Goal: Information Seeking & Learning: Find specific fact

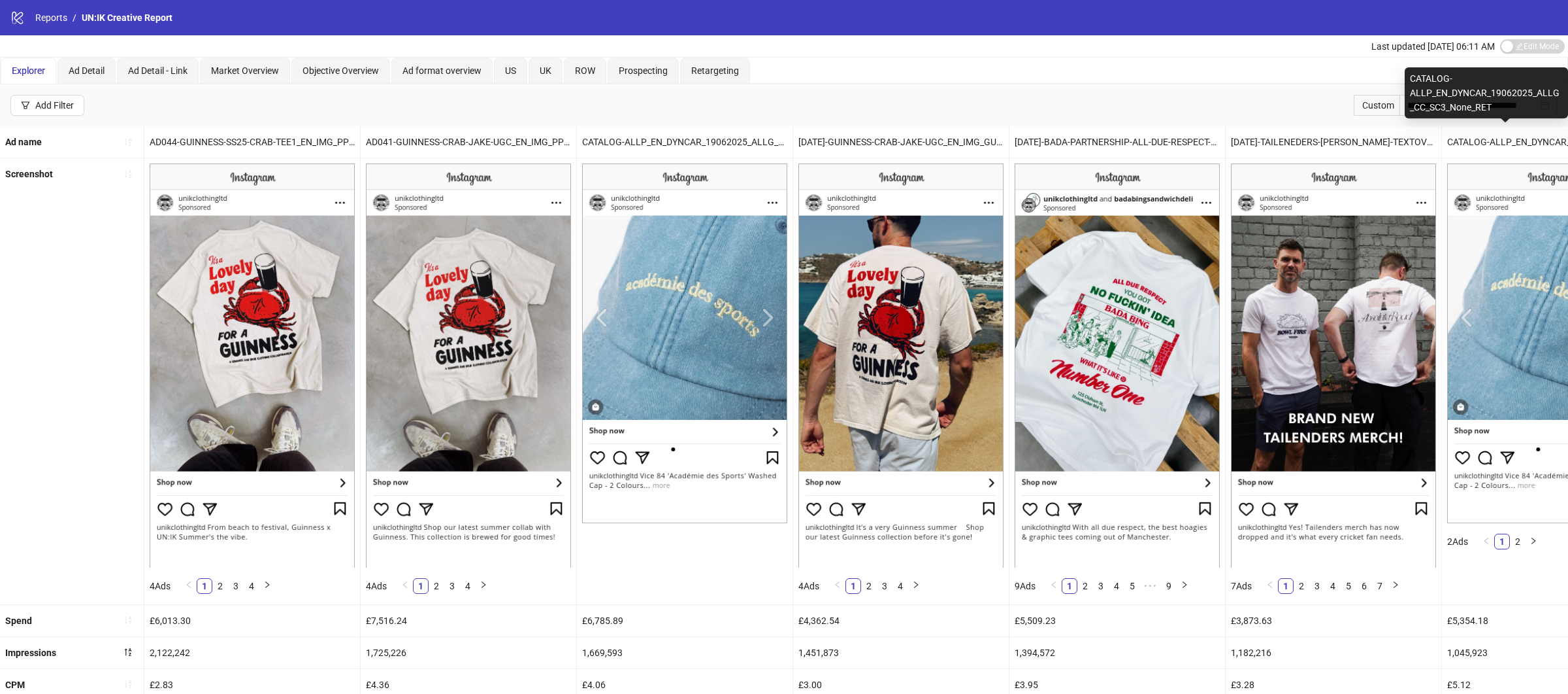
click at [1424, 110] on div "CATALOG-ALLP_EN_DYNCAR_19062025_ALLG_CC_SC3_None_RET" at bounding box center [1486, 93] width 163 height 51
click at [1408, 106] on input "**********" at bounding box center [1435, 105] width 55 height 14
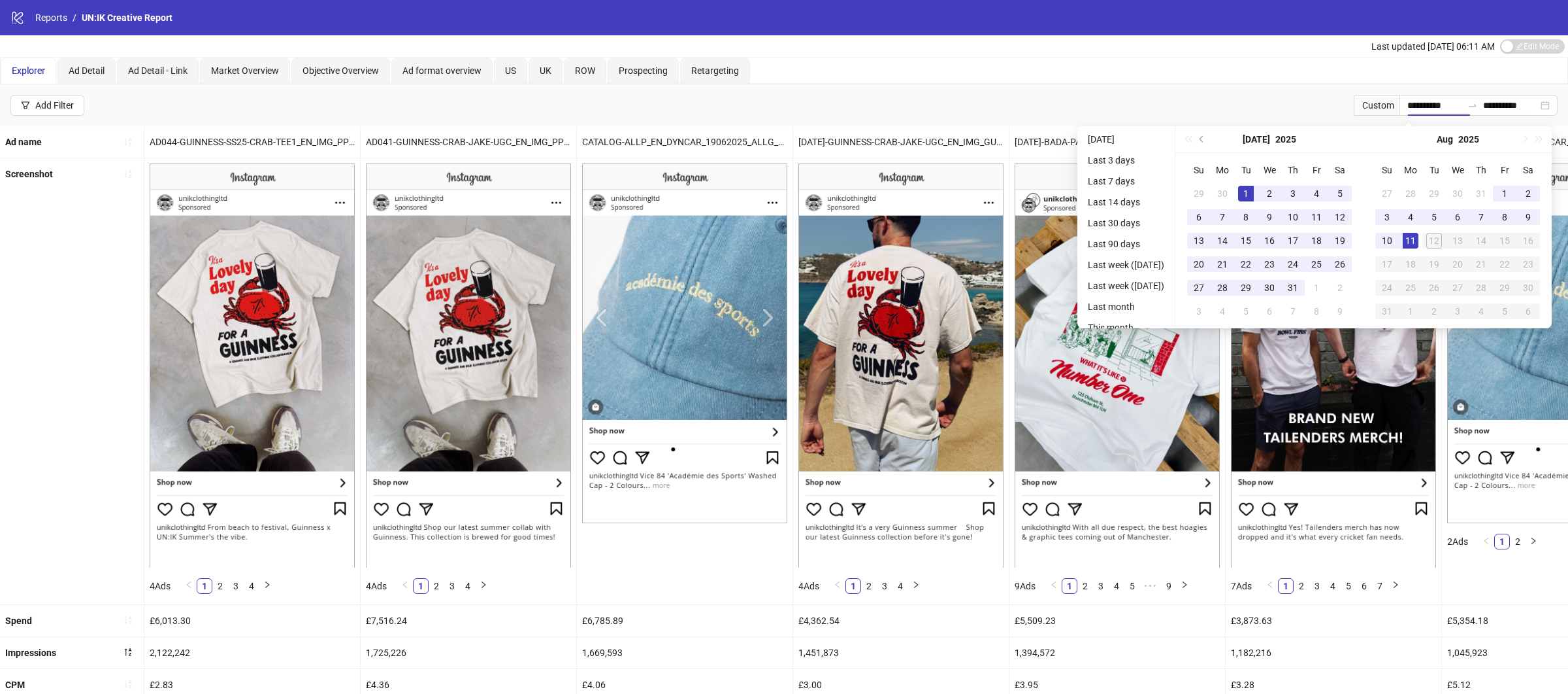
click at [1286, 81] on div "Explorer Ad Detail Ad Detail - Link Market Overview Objective Overview Ad forma…" at bounding box center [784, 70] width 1567 height 26
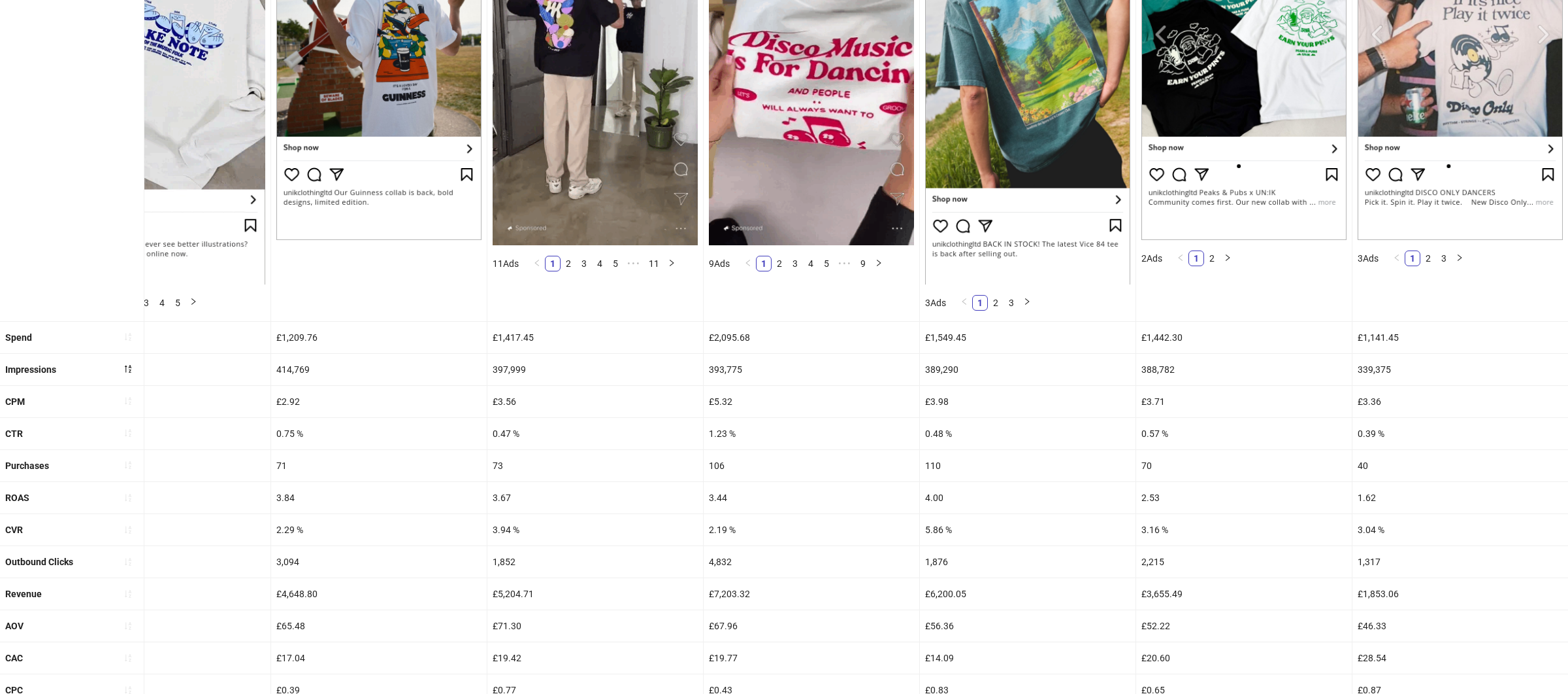
scroll to position [386, 0]
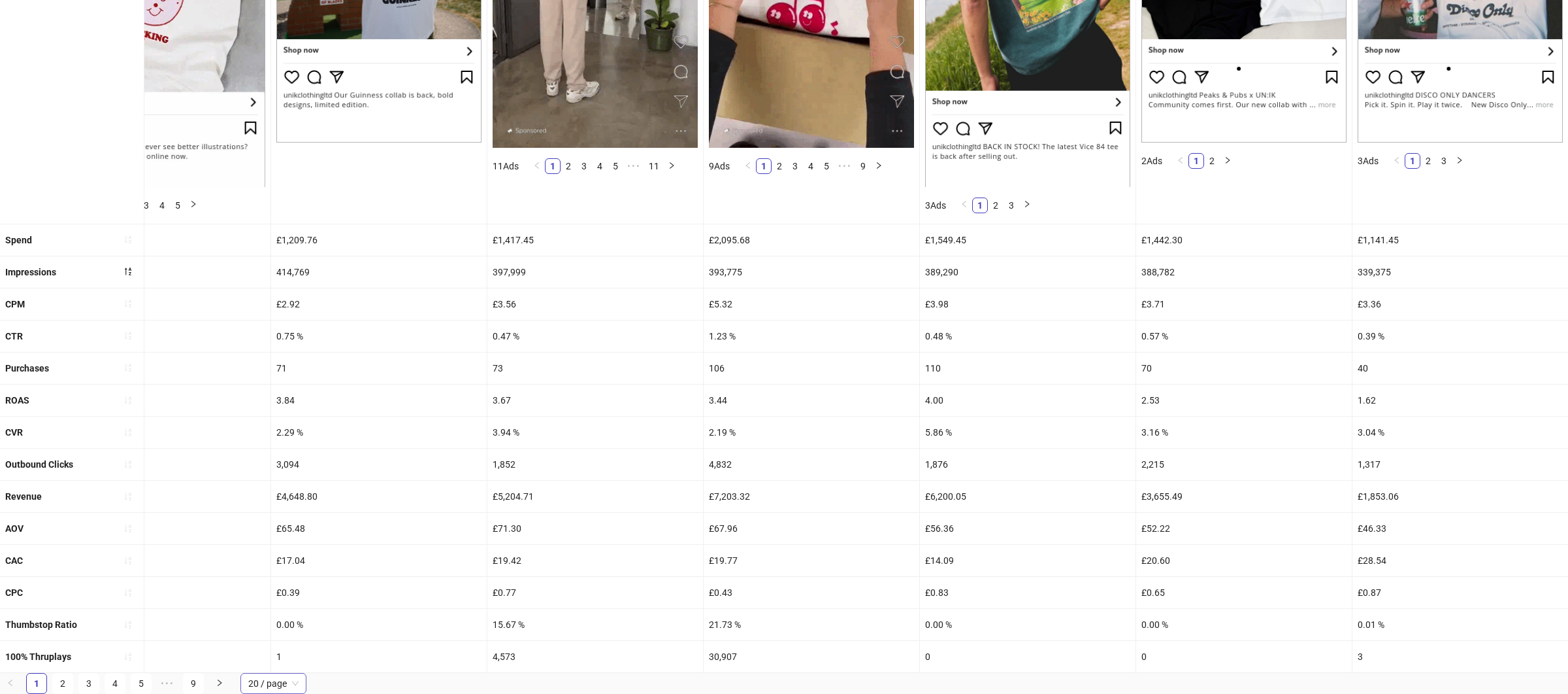
click at [268, 680] on span "20 / page" at bounding box center [273, 683] width 50 height 19
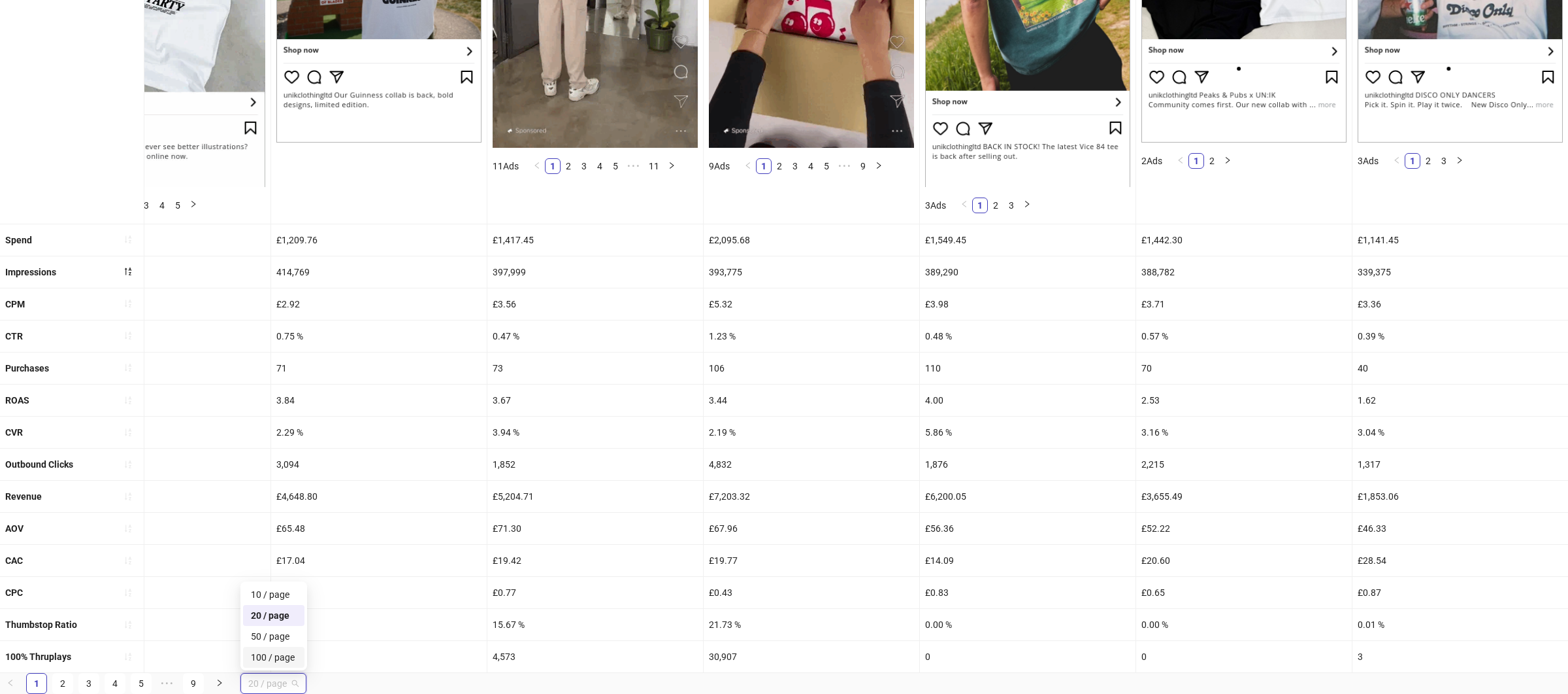
click at [275, 659] on div "100 / page" at bounding box center [273, 656] width 45 height 14
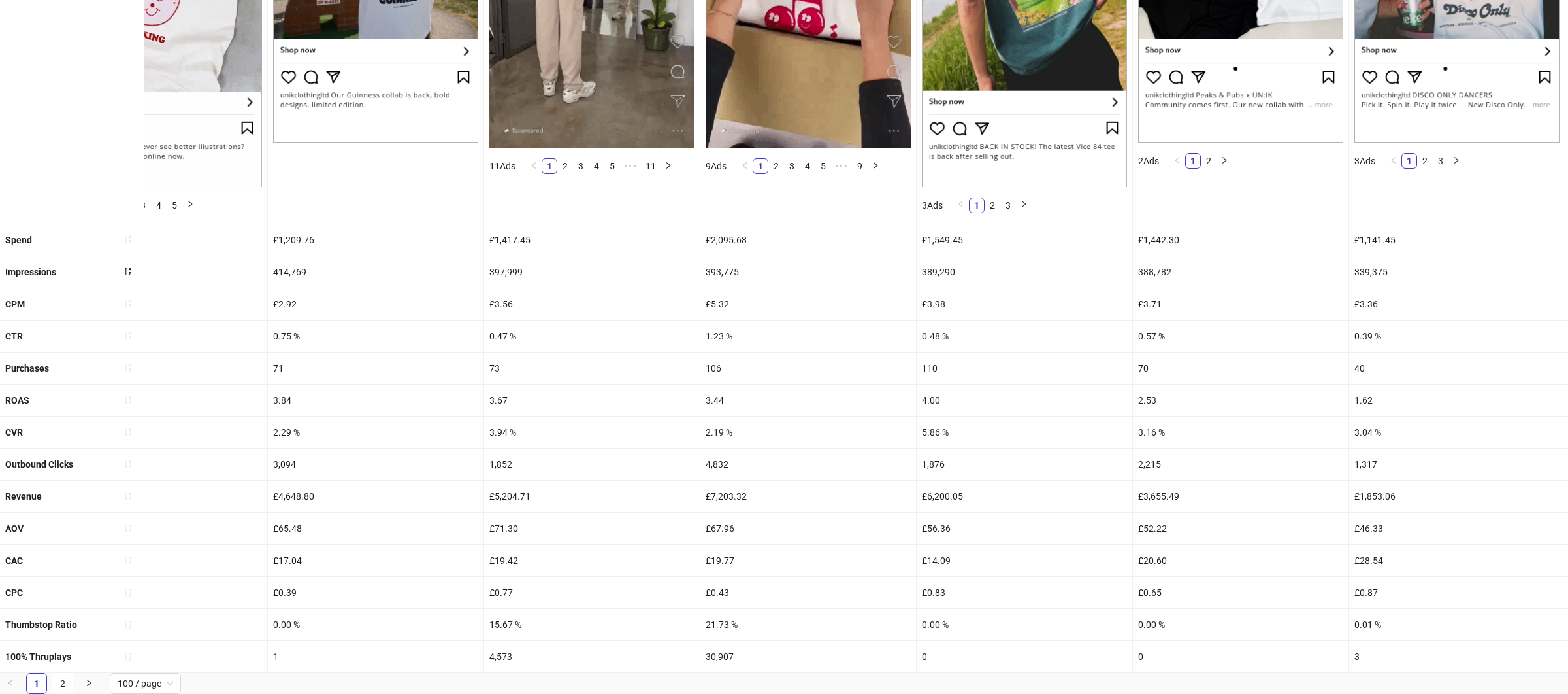
click at [513, 343] on div "0.47 %" at bounding box center [591, 336] width 215 height 32
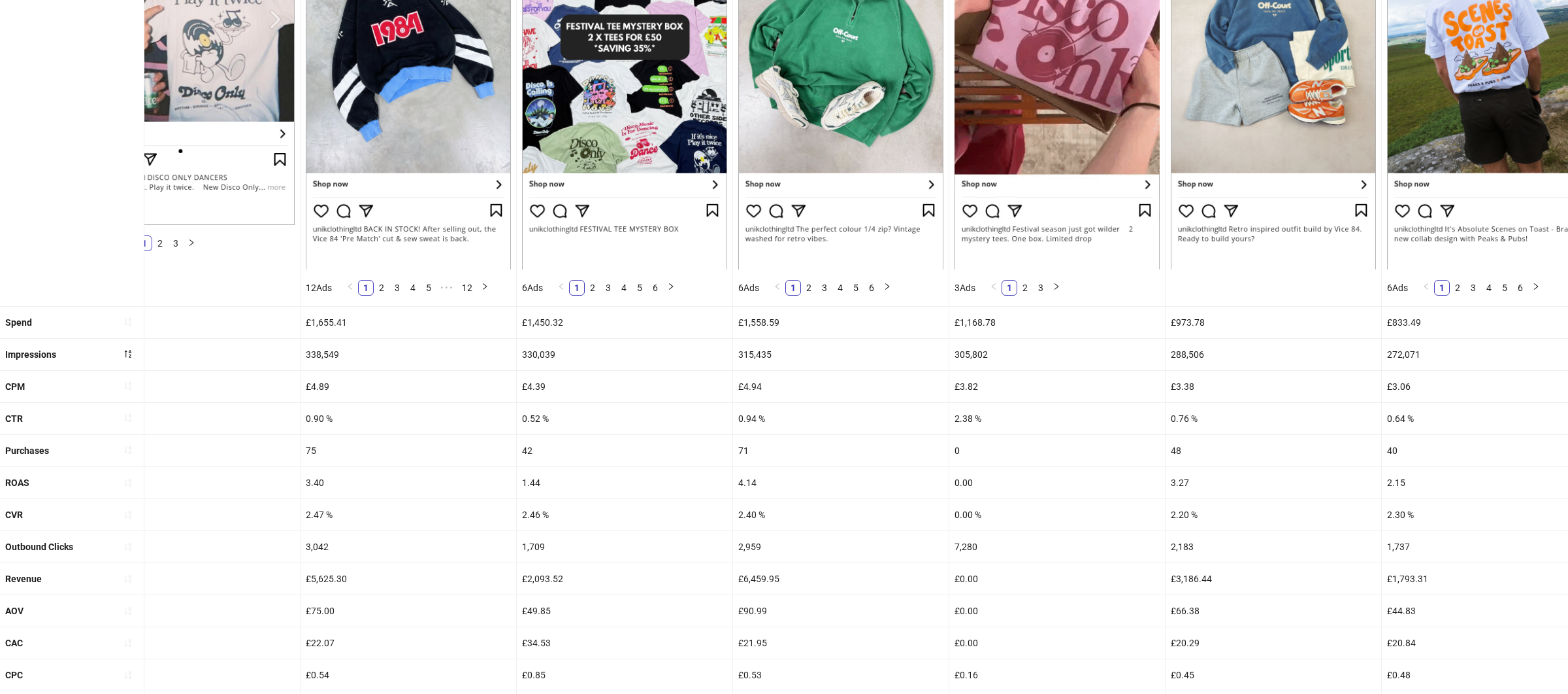
scroll to position [273, 0]
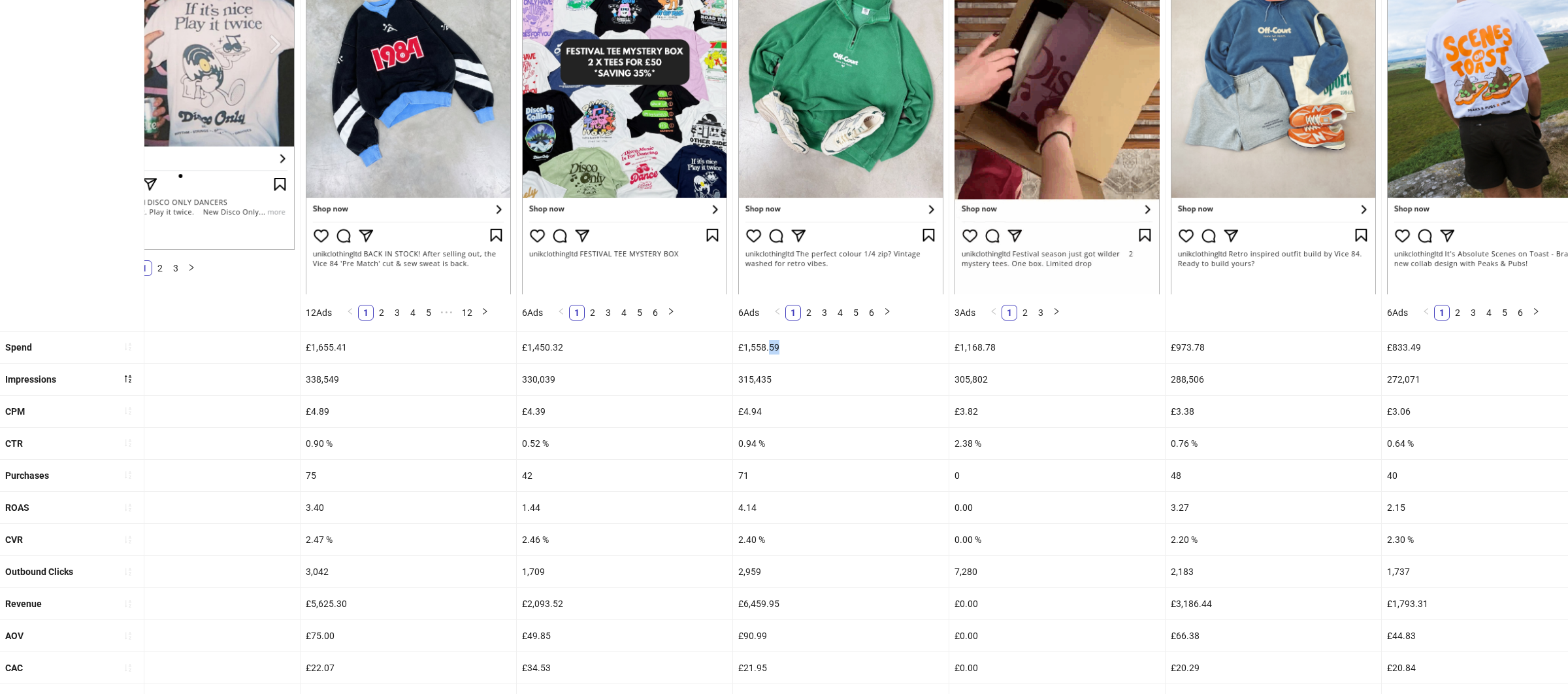
drag, startPoint x: 795, startPoint y: 347, endPoint x: 770, endPoint y: 347, distance: 25.0
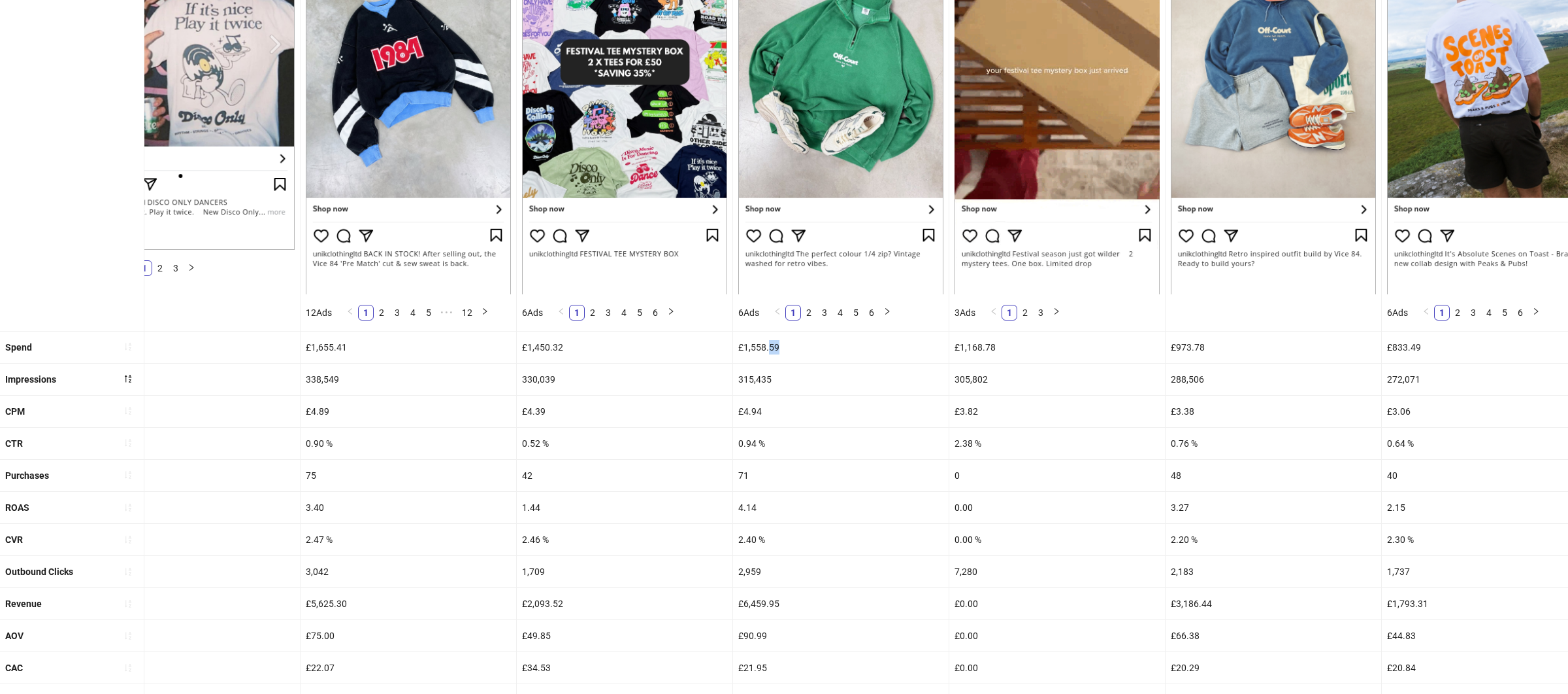
click at [770, 347] on div "£1,558.59" at bounding box center [840, 347] width 215 height 32
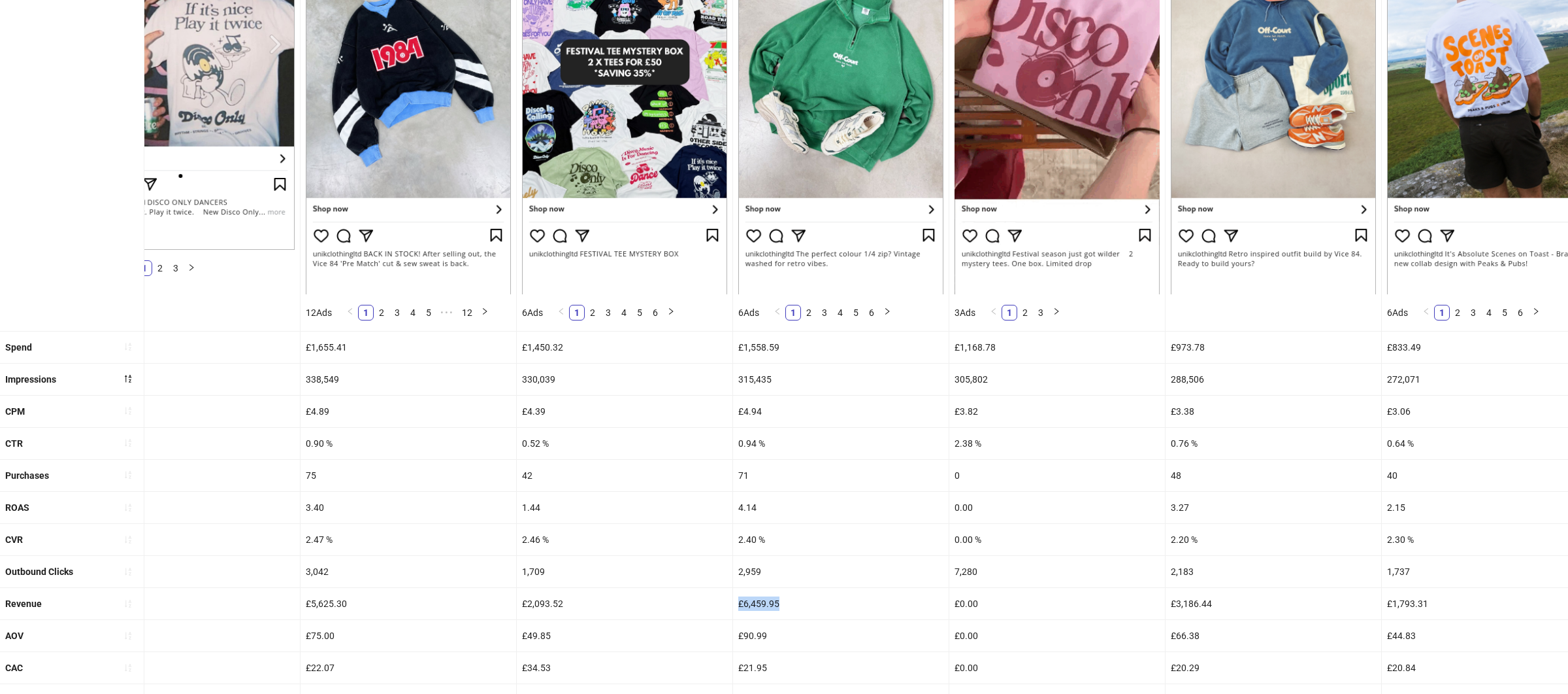
drag, startPoint x: 805, startPoint y: 621, endPoint x: 718, endPoint y: 621, distance: 87.0
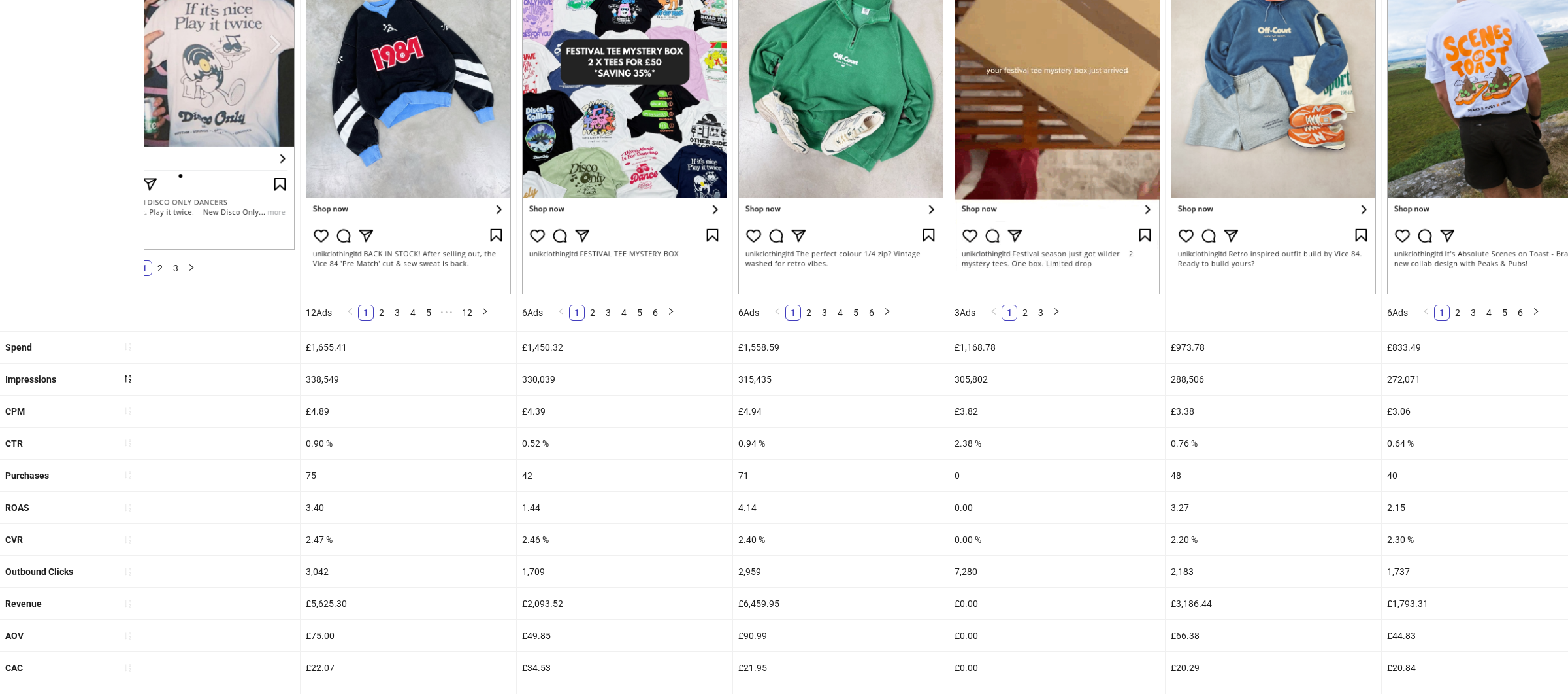
drag, startPoint x: 772, startPoint y: 649, endPoint x: 746, endPoint y: 649, distance: 26.0
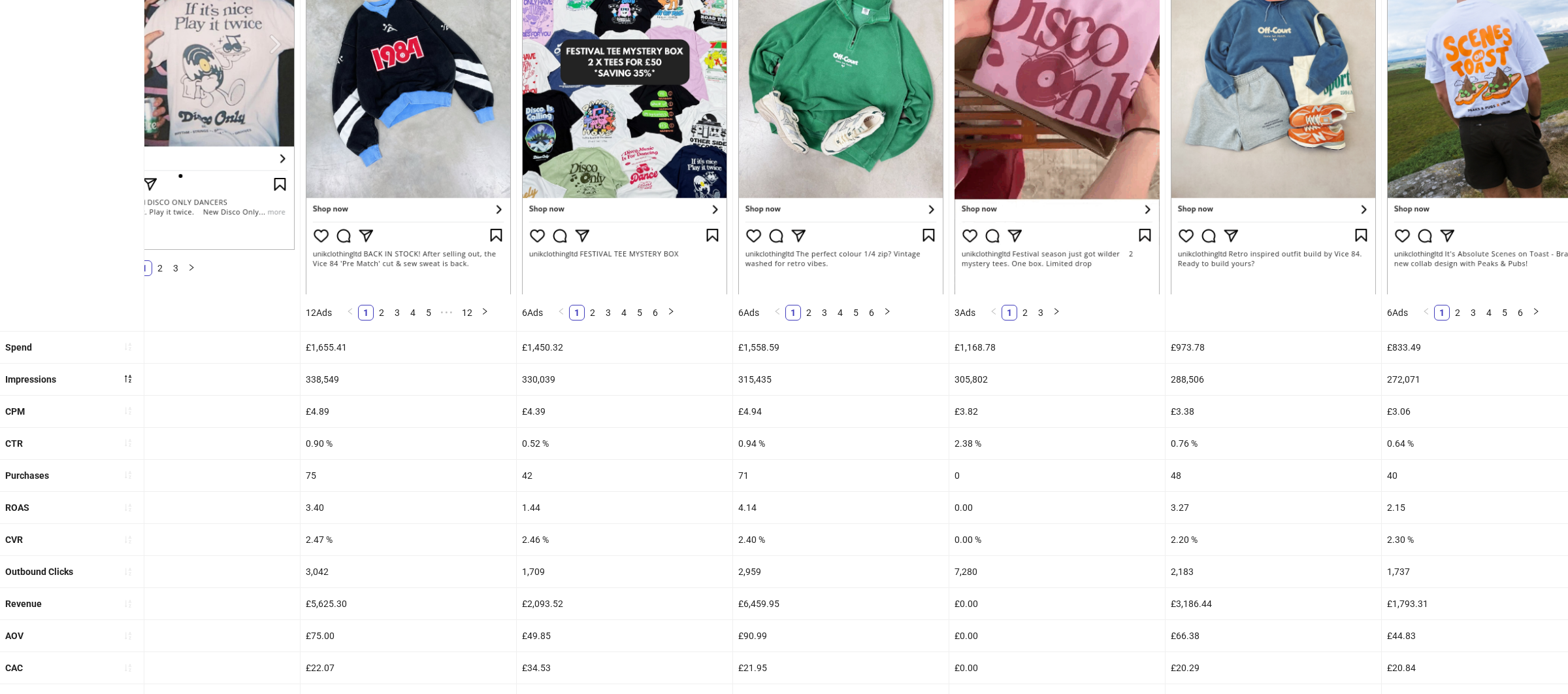
click at [750, 649] on div "£90.99" at bounding box center [840, 635] width 215 height 32
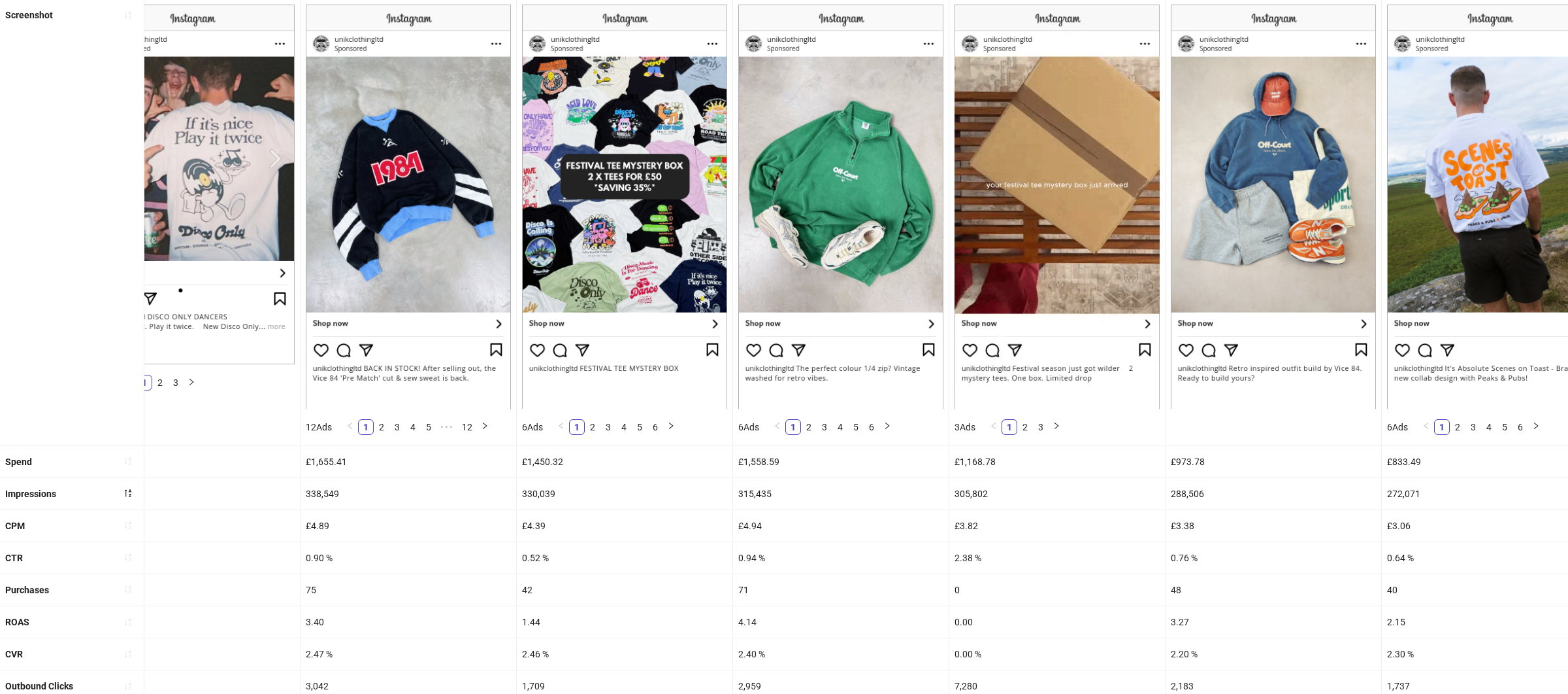
scroll to position [386, 0]
